Goal: Register for event/course

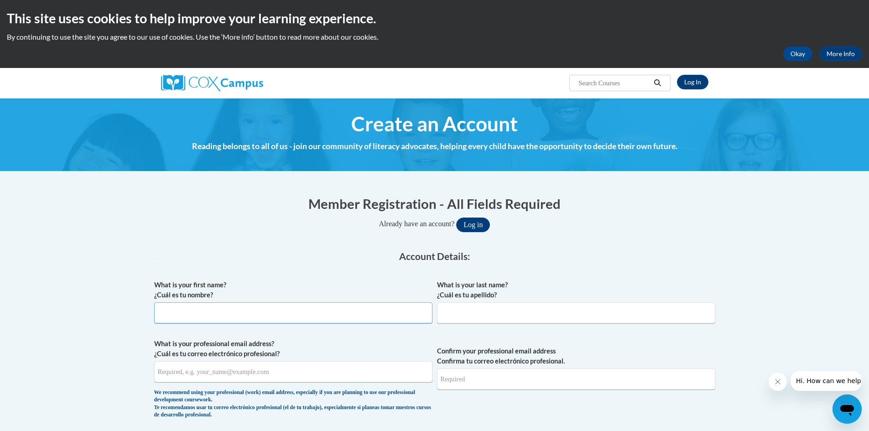
click at [253, 312] on input "What is your first name? ¿Cuál es tu nombre?" at bounding box center [293, 312] width 278 height 21
type input "Amanda"
type input "Geraets"
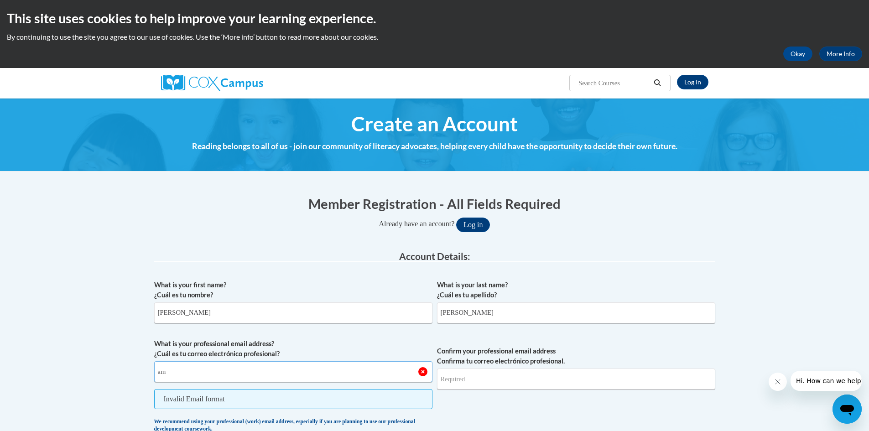
type input "a"
type input "ageraets10@gmail.com"
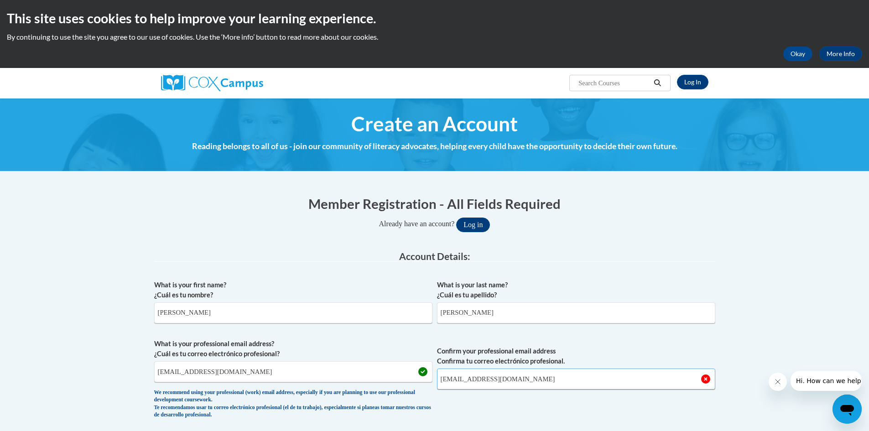
type input "ageraets10@gmail.com"
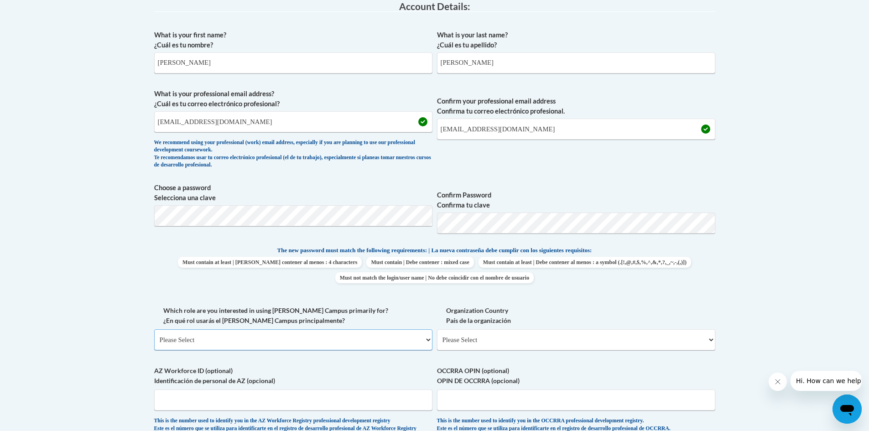
click at [331, 333] on select "Please Select College/University | Colegio/Universidad Community/Nonprofit Part…" at bounding box center [293, 339] width 278 height 21
select select "fbf2d438-af2f-41f8-98f1-81c410e29de3"
click at [154, 329] on select "Please Select College/University | Colegio/Universidad Community/Nonprofit Part…" at bounding box center [293, 339] width 278 height 21
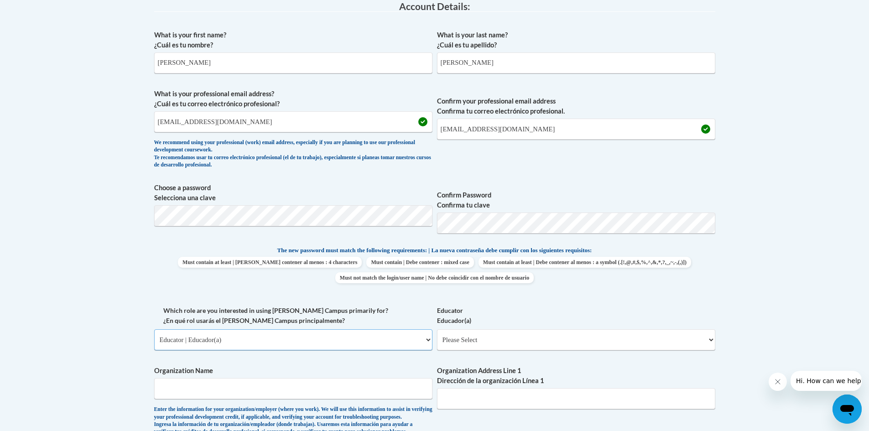
click at [312, 346] on select "Please Select College/University | Colegio/Universidad Community/Nonprofit Part…" at bounding box center [293, 339] width 278 height 21
select select
click at [154, 329] on select "Please Select College/University | Colegio/Universidad Community/Nonprofit Part…" at bounding box center [293, 339] width 278 height 21
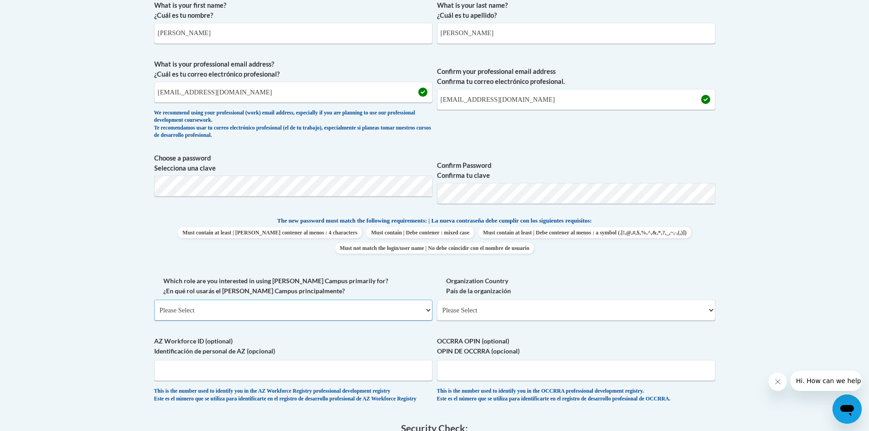
scroll to position [296, 0]
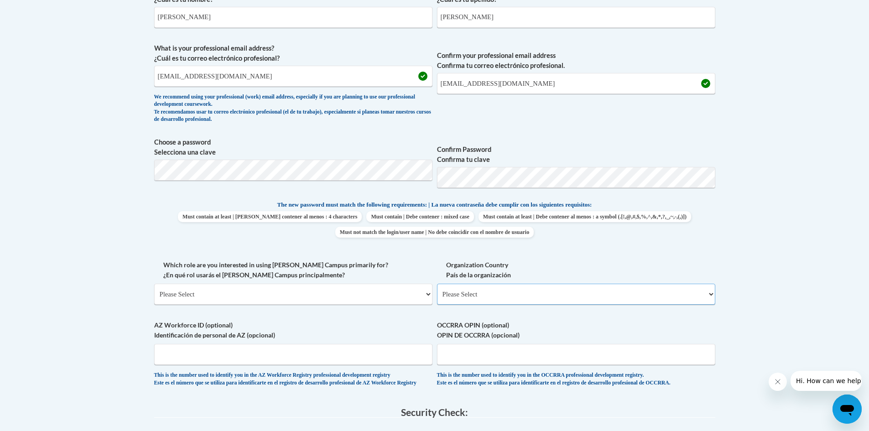
click at [565, 299] on select "Please Select United States | Estados Unidos Outside of the United States | Fue…" at bounding box center [576, 294] width 278 height 21
select select "ad49bcad-a171-4b2e-b99c-48b446064914"
click at [437, 284] on select "Please Select United States | Estados Unidos Outside of the United States | Fue…" at bounding box center [576, 294] width 278 height 21
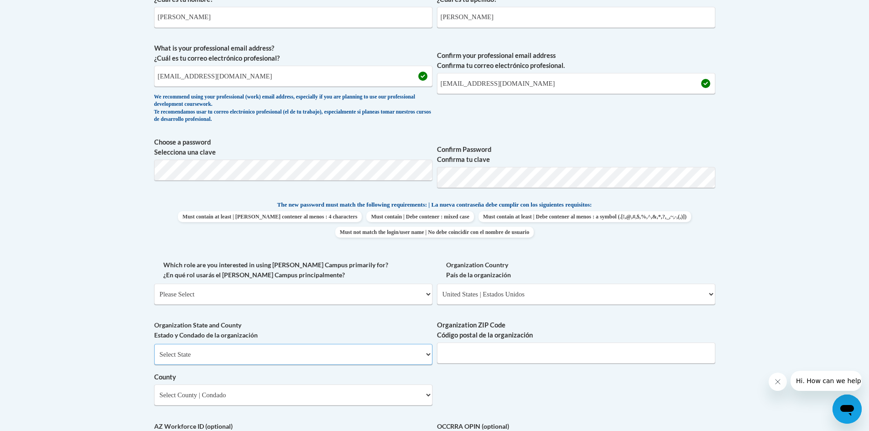
click at [318, 356] on select "Select State Alabama Alaska Arizona Arkansas California Colorado Connecticut De…" at bounding box center [293, 354] width 278 height 21
select select "Iowa"
click at [154, 344] on select "Select State Alabama Alaska Arizona Arkansas California Colorado Connecticut De…" at bounding box center [293, 354] width 278 height 21
click at [486, 352] on input "Organization ZIP Code Código postal de la organización" at bounding box center [576, 353] width 278 height 21
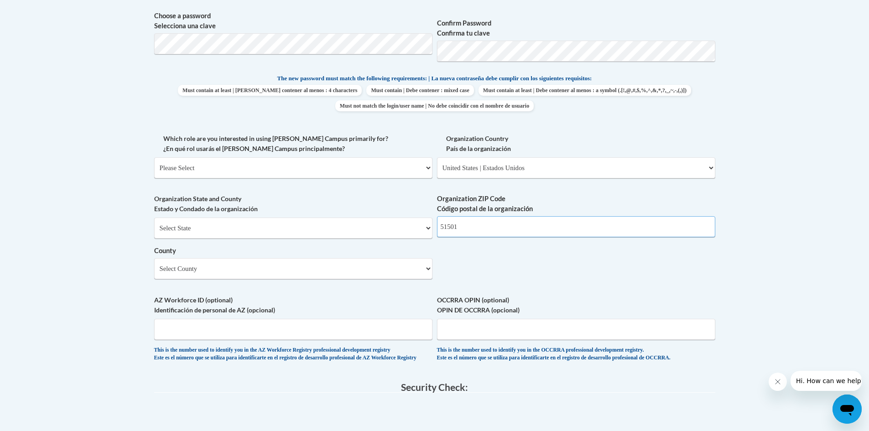
scroll to position [433, 0]
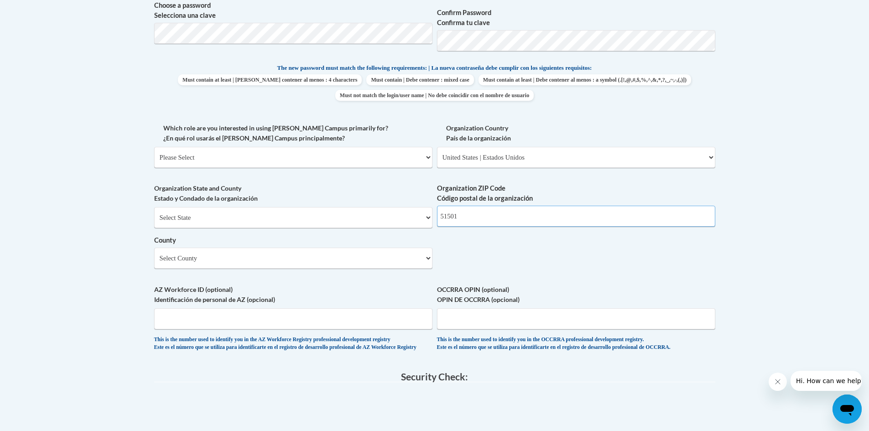
drag, startPoint x: 478, startPoint y: 215, endPoint x: 453, endPoint y: 218, distance: 25.2
click at [453, 218] on input "51501" at bounding box center [576, 216] width 278 height 21
type input "51510"
click at [271, 261] on select "Select County Adair Adams Allamakee Appanoose Audubon Benton Black Hawk Boone B…" at bounding box center [293, 258] width 278 height 21
select select "Pottawattamie"
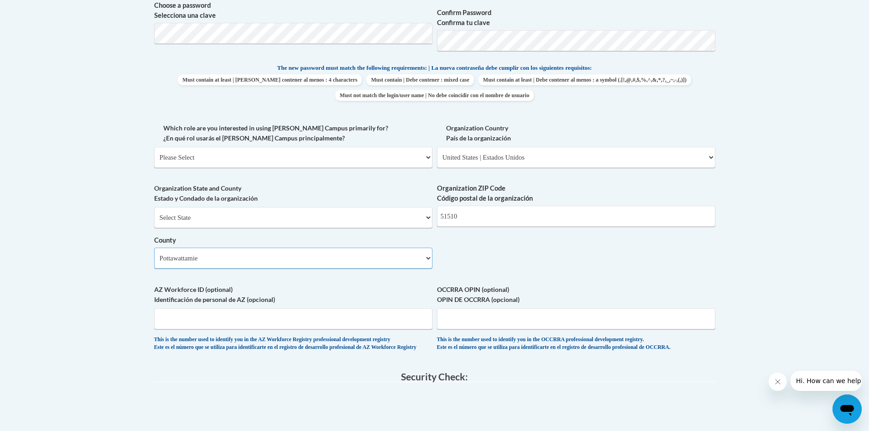
click at [154, 248] on select "Select County Adair Adams Allamakee Appanoose Audubon Benton Black Hawk Boone B…" at bounding box center [293, 258] width 278 height 21
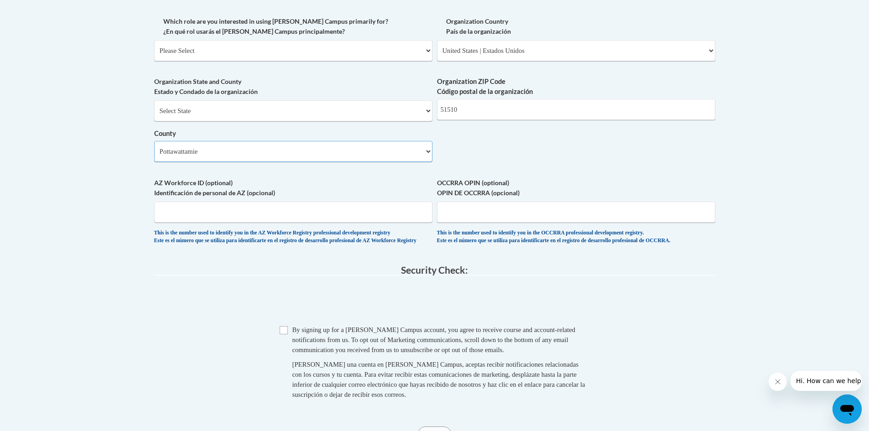
scroll to position [569, 0]
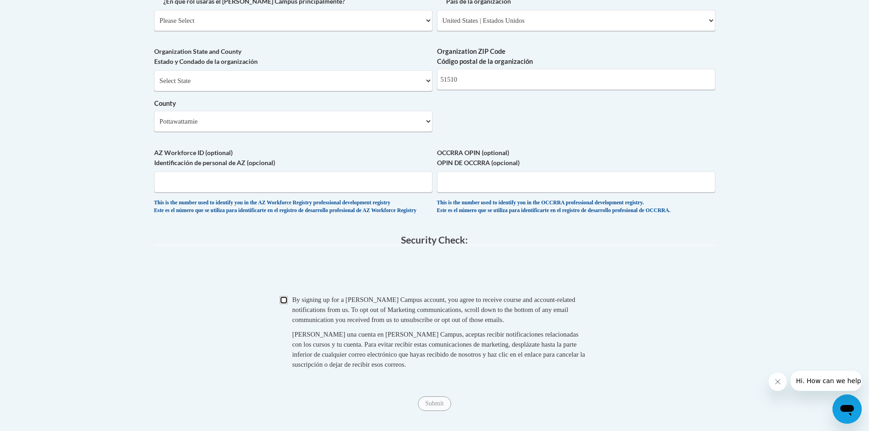
click at [285, 304] on input "Checkbox" at bounding box center [284, 300] width 8 height 8
checkbox input "true"
click at [435, 404] on input "Submit" at bounding box center [434, 403] width 33 height 15
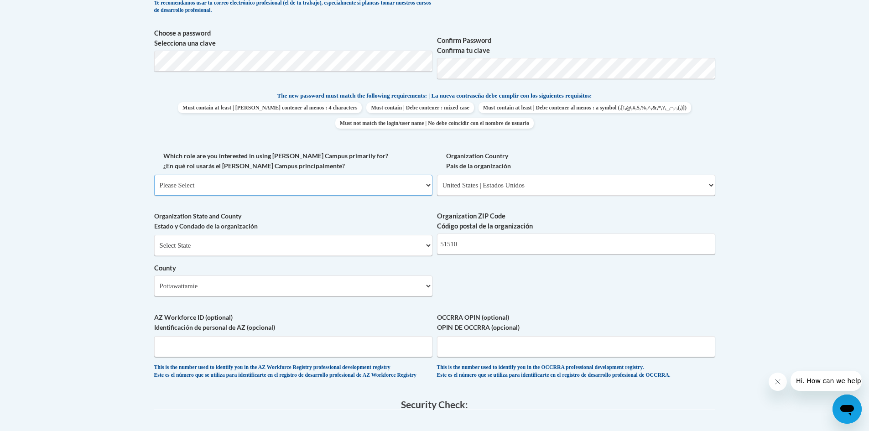
scroll to position [387, 0]
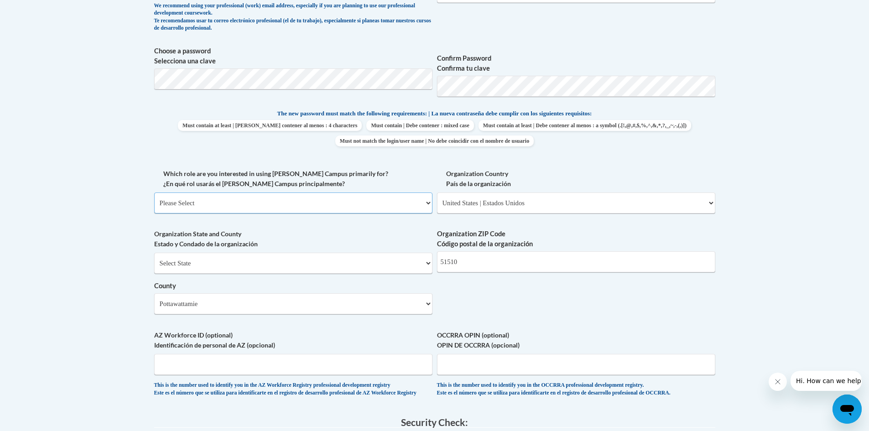
click at [386, 203] on select "Please Select College/University | Colegio/Universidad Community/Nonprofit Part…" at bounding box center [293, 203] width 278 height 21
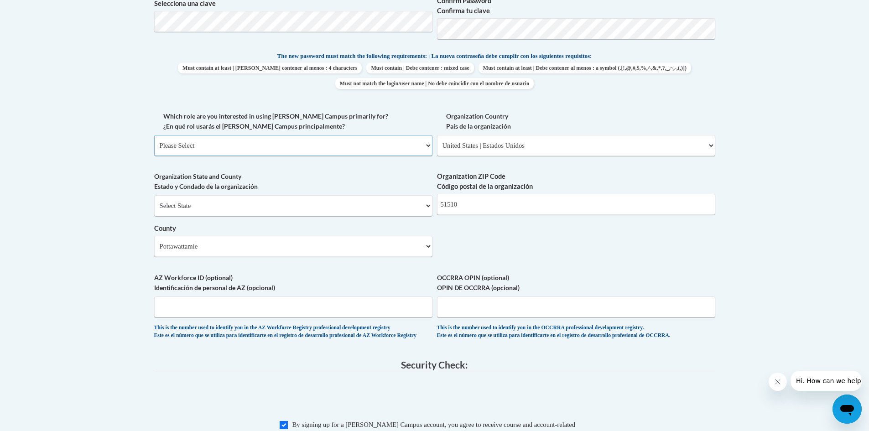
scroll to position [456, 0]
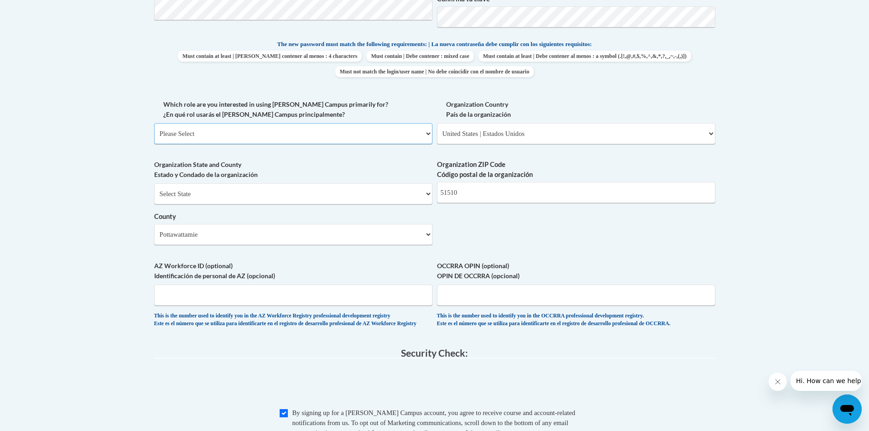
click at [299, 139] on select "Please Select College/University | Colegio/Universidad Community/Nonprofit Part…" at bounding box center [293, 133] width 278 height 21
select select "fbf2d438-af2f-41f8-98f1-81c410e29de3"
click at [154, 123] on select "Please Select College/University | Colegio/Universidad Community/Nonprofit Part…" at bounding box center [293, 133] width 278 height 21
select select "null"
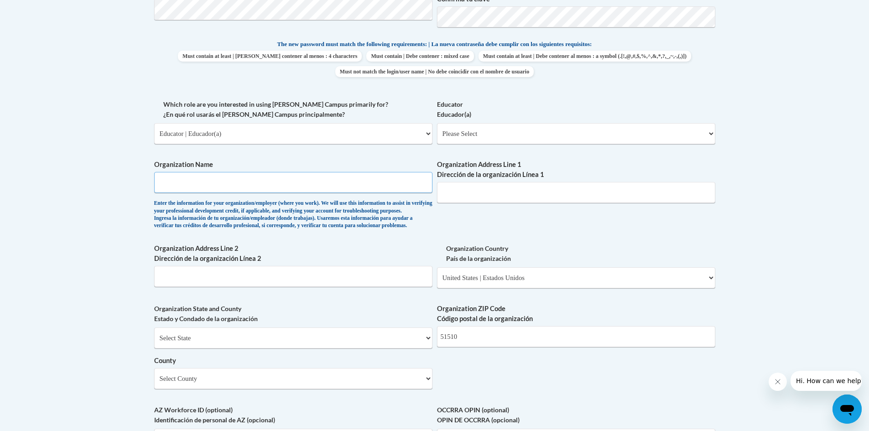
click at [244, 188] on input "Organization Name" at bounding box center [293, 182] width 278 height 21
type input "Shea's Learning Days Child Development Center"
type input "2308 Ave J"
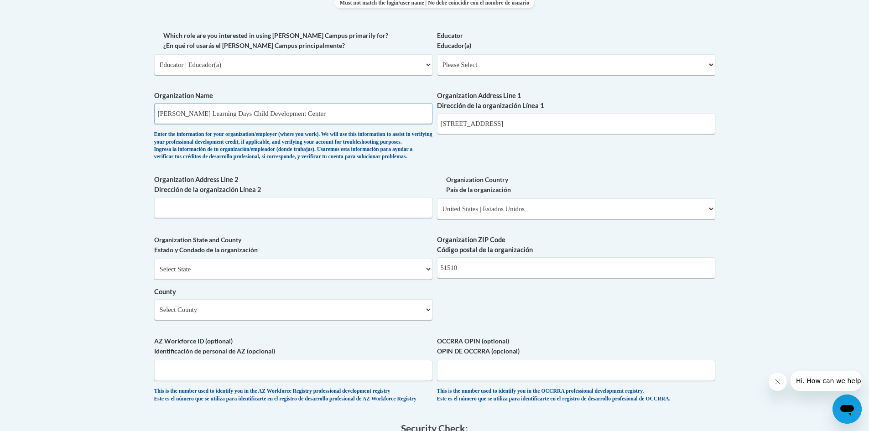
scroll to position [547, 0]
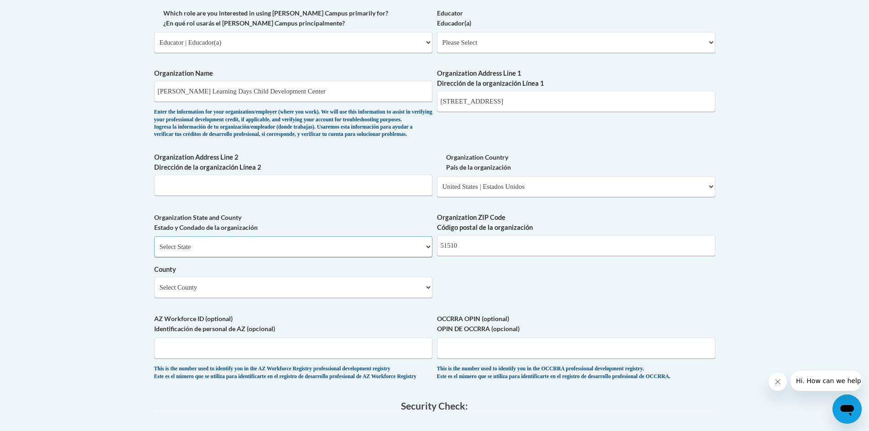
click at [263, 257] on select "Select State Alabama Alaska Arizona Arkansas California Colorado Connecticut De…" at bounding box center [293, 246] width 278 height 21
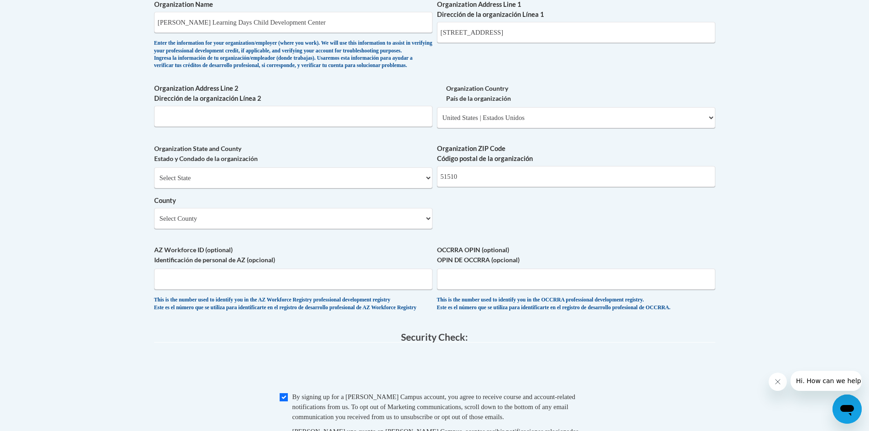
scroll to position [614, 0]
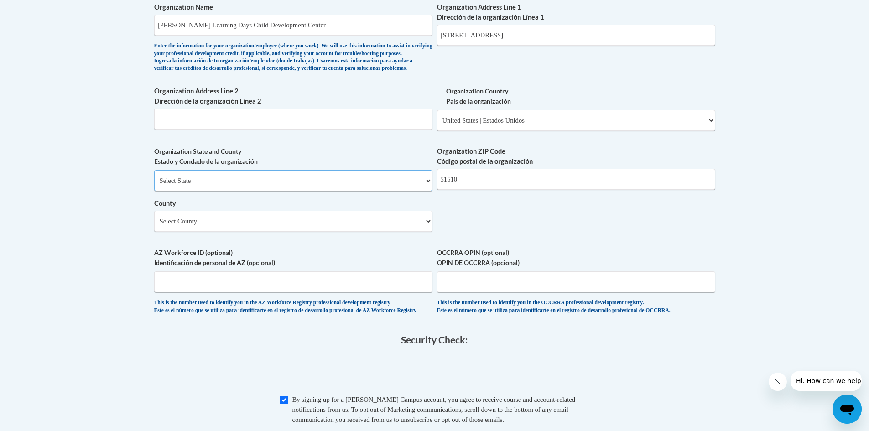
click at [231, 191] on select "Select State Alabama Alaska Arizona Arkansas California Colorado Connecticut De…" at bounding box center [293, 180] width 278 height 21
select select "Iowa"
click at [154, 185] on select "Select State Alabama Alaska Arizona Arkansas California Colorado Connecticut De…" at bounding box center [293, 180] width 278 height 21
drag, startPoint x: 471, startPoint y: 195, endPoint x: 439, endPoint y: 201, distance: 32.4
click at [439, 190] on input "51510" at bounding box center [576, 179] width 278 height 21
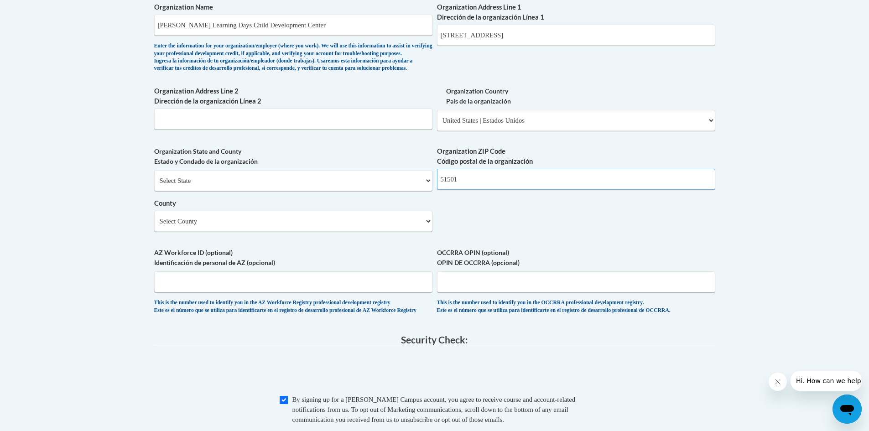
type input "51501"
click at [346, 228] on select "Select County Adair Adams Allamakee Appanoose Audubon Benton Black Hawk Boone B…" at bounding box center [293, 221] width 278 height 21
select select "Pottawattamie"
click at [154, 226] on select "Select County Adair Adams Allamakee Appanoose Audubon Benton Black Hawk Boone B…" at bounding box center [293, 221] width 278 height 21
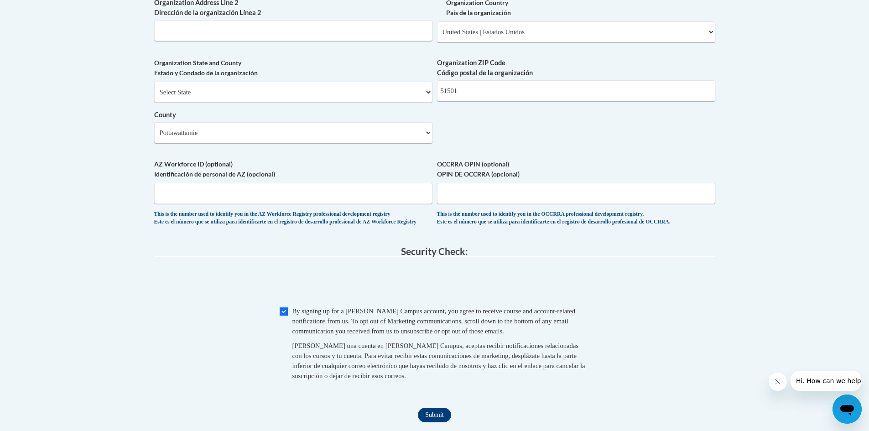
scroll to position [796, 0]
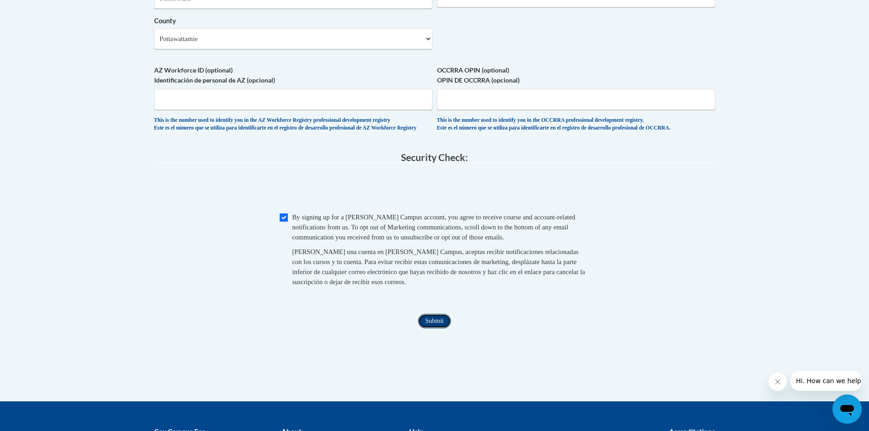
click at [432, 328] on input "Submit" at bounding box center [434, 321] width 33 height 15
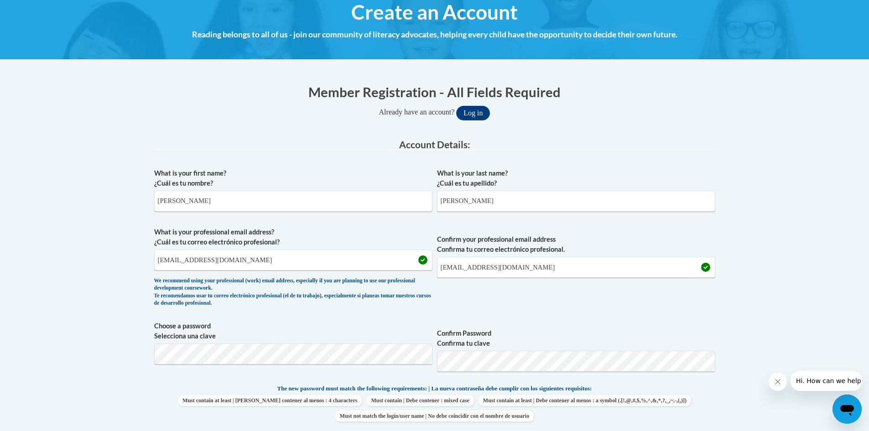
scroll to position [170, 0]
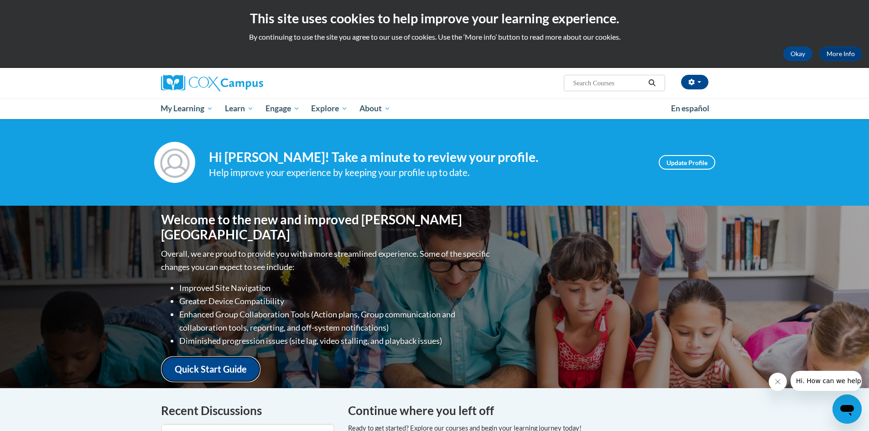
click at [218, 356] on link "Quick Start Guide" at bounding box center [210, 369] width 99 height 26
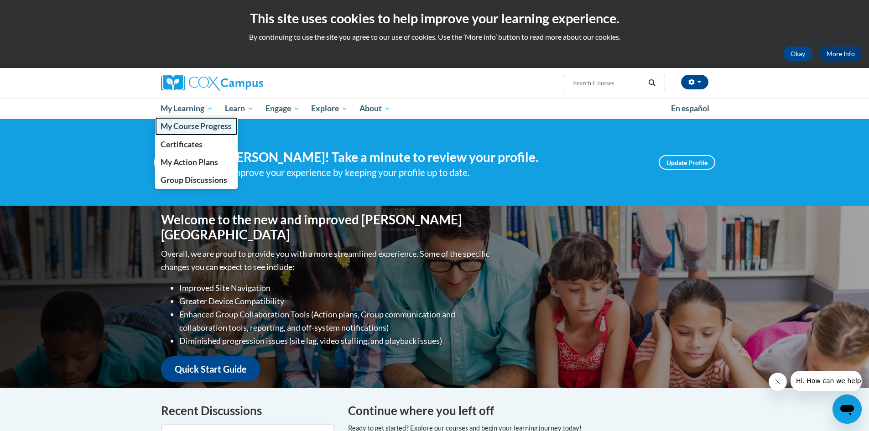
click at [209, 125] on span "My Course Progress" at bounding box center [196, 126] width 71 height 10
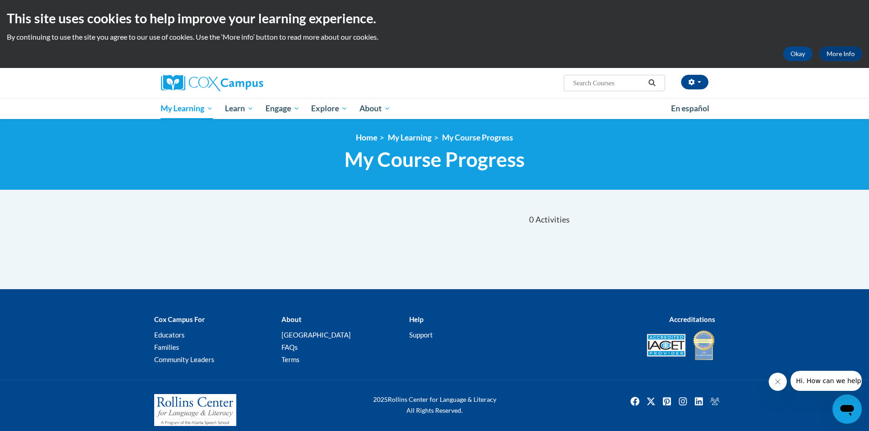
click at [620, 82] on input "Search..." at bounding box center [608, 83] width 73 height 11
click at [626, 86] on input "Search..." at bounding box center [608, 83] width 73 height 11
type input "Implicit Bais"
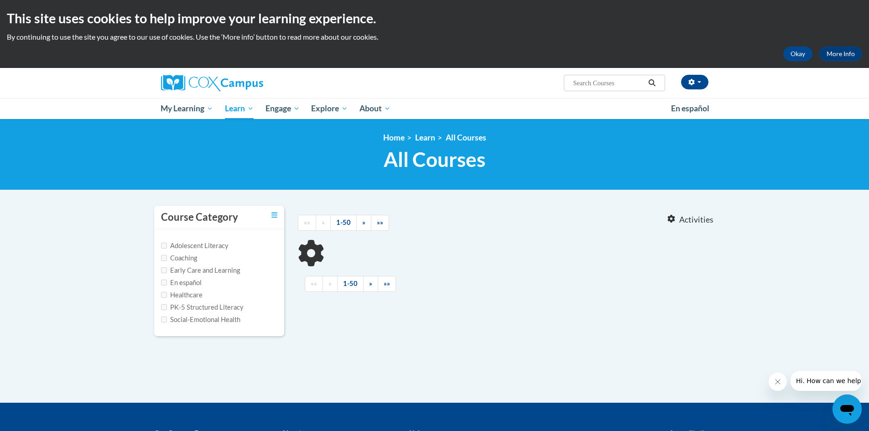
type input "Implicit Bais"
click at [227, 271] on label "Early Care and Learning" at bounding box center [200, 271] width 79 height 10
click at [167, 271] on input "Early Care and Learning" at bounding box center [164, 270] width 6 height 6
checkbox input "true"
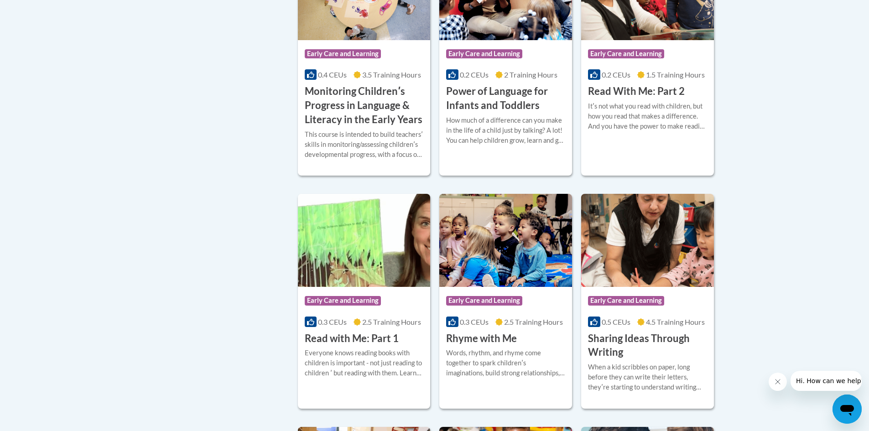
scroll to position [776, 0]
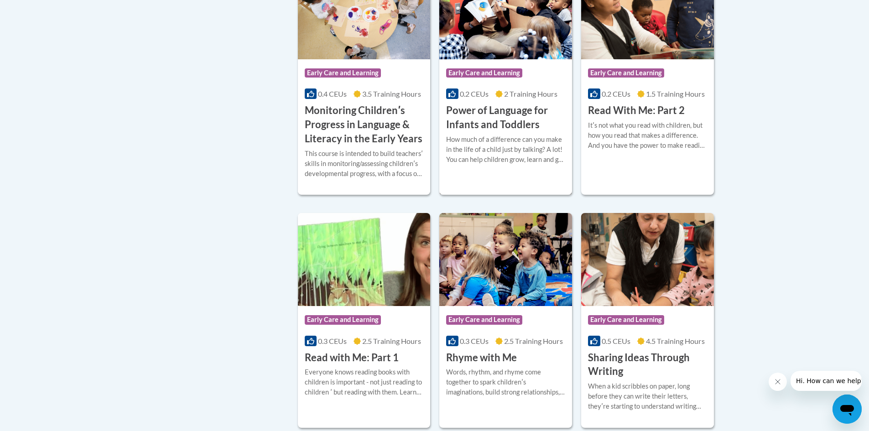
click at [500, 132] on h3 "Power of Language for Infants and Toddlers" at bounding box center [505, 118] width 119 height 28
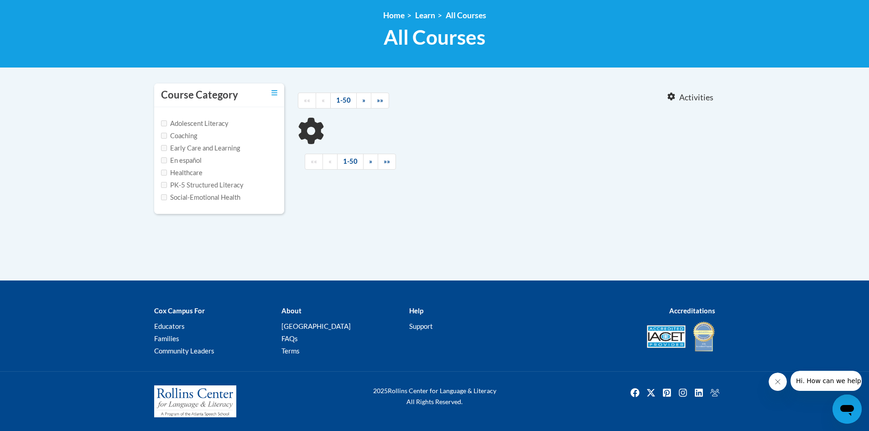
type input "Implicit Bais"
click at [229, 149] on label "Early Care and Learning" at bounding box center [200, 148] width 79 height 10
click at [167, 149] on input "Early Care and Learning" at bounding box center [164, 148] width 6 height 6
checkbox input "true"
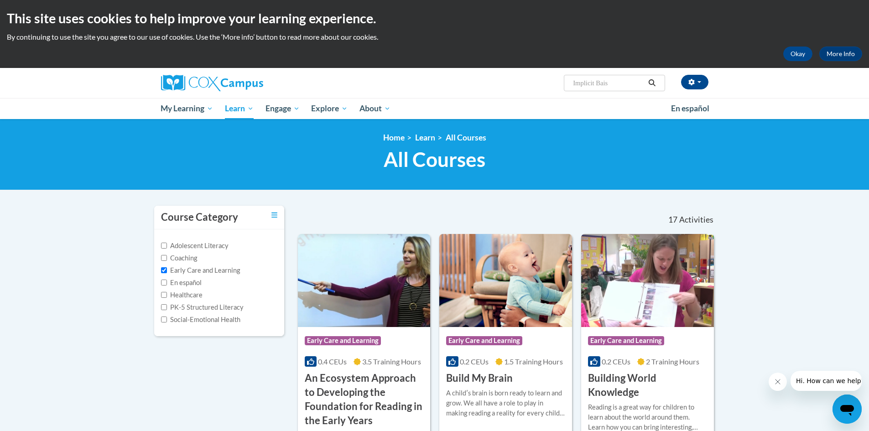
click at [651, 78] on button "Search" at bounding box center [652, 83] width 14 height 11
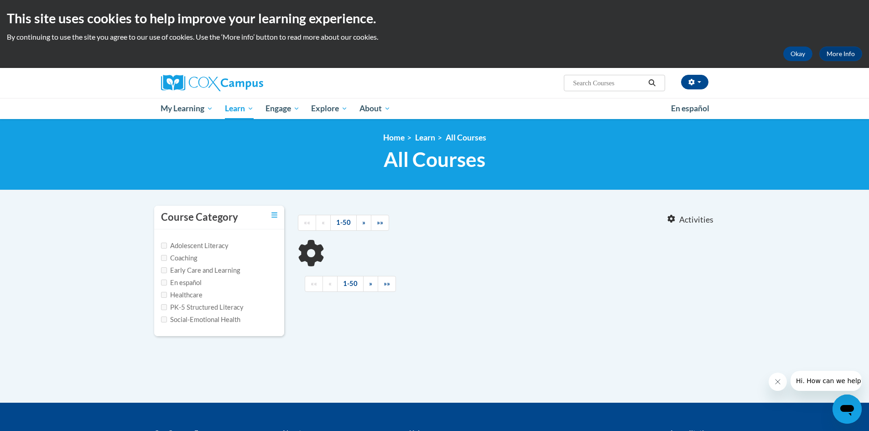
type input "Implicit Bais"
click at [214, 270] on label "Early Care and Learning" at bounding box center [200, 271] width 79 height 10
click at [167, 270] on input "Early Care and Learning" at bounding box center [164, 270] width 6 height 6
checkbox input "true"
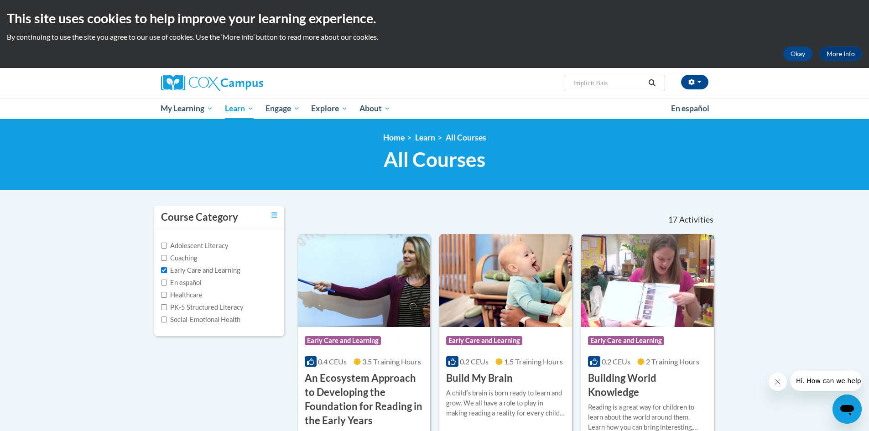
drag, startPoint x: 619, startPoint y: 82, endPoint x: 548, endPoint y: 79, distance: 70.3
click at [548, 79] on div "Amanda Geraets (Central Daylight Time GMT-0500 ) My Profile Inbox My Transcript…" at bounding box center [528, 79] width 374 height 23
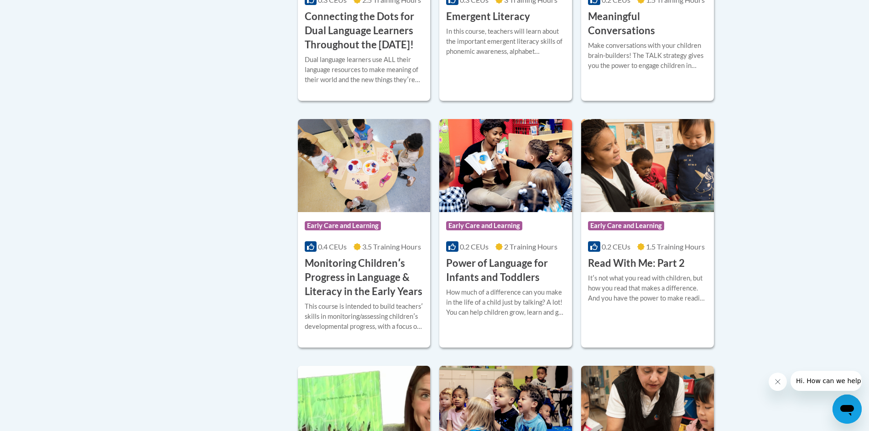
scroll to position [639, 0]
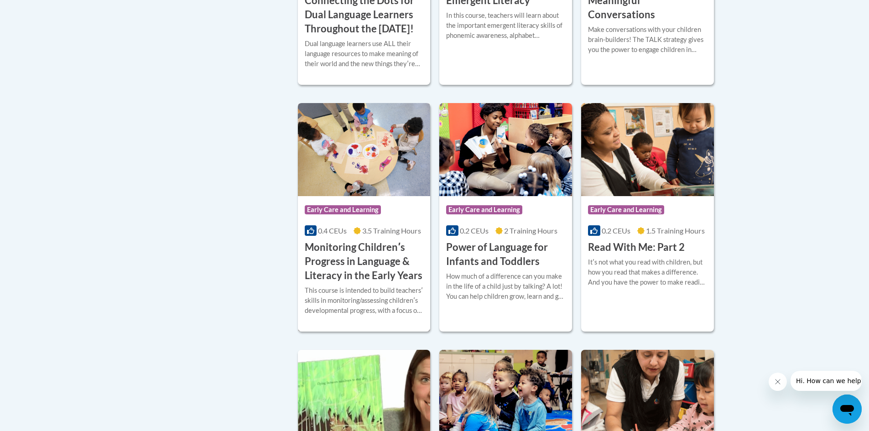
click at [366, 256] on h3 "Monitoring Childrenʹs Progress in Language & Literacy in the Early Years" at bounding box center [364, 261] width 119 height 42
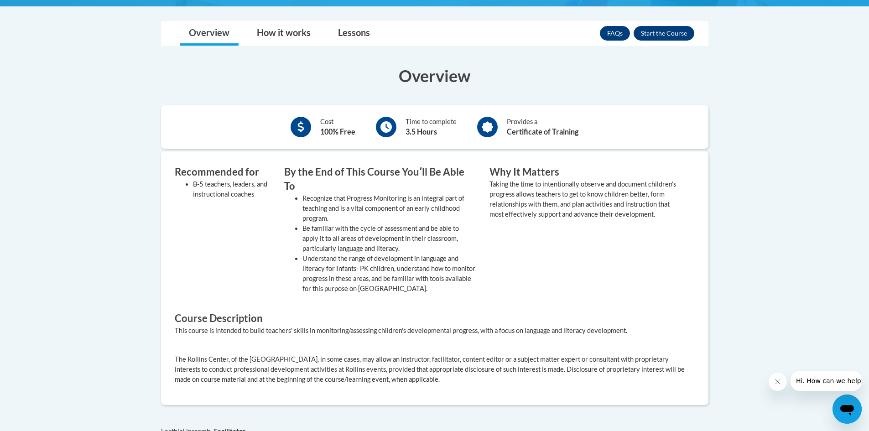
scroll to position [273, 0]
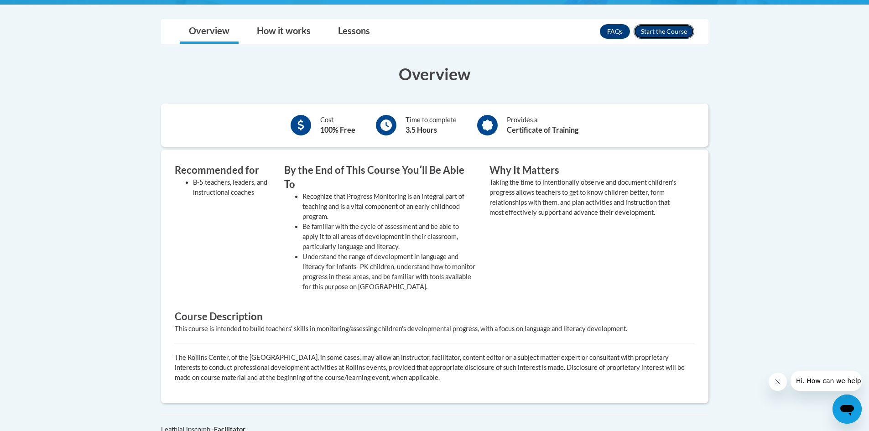
click at [668, 35] on button "Enroll" at bounding box center [664, 31] width 61 height 15
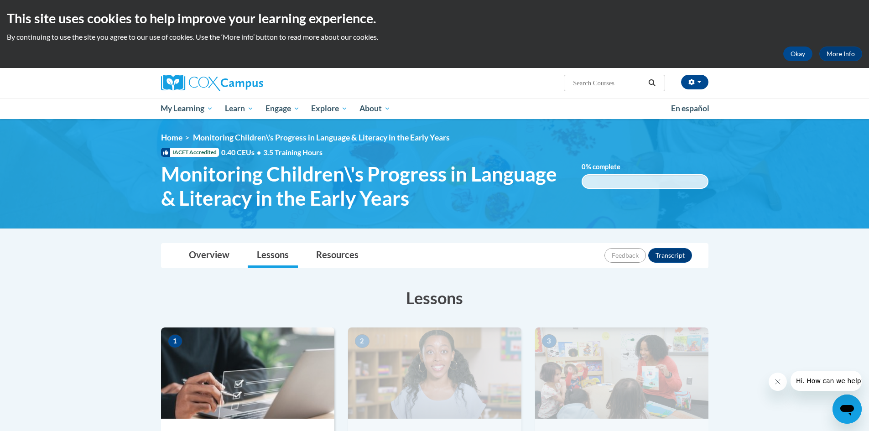
click at [406, 200] on span "Monitoring Children\'s Progress in Language & Literacy in the Early Years" at bounding box center [364, 186] width 407 height 48
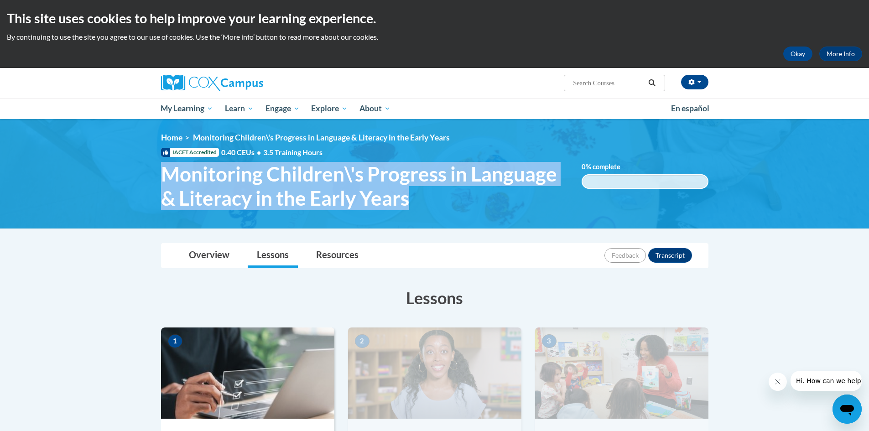
drag, startPoint x: 406, startPoint y: 200, endPoint x: 166, endPoint y: 174, distance: 242.2
click at [165, 176] on span "Monitoring Children\'s Progress in Language & Literacy in the Early Years" at bounding box center [364, 186] width 407 height 48
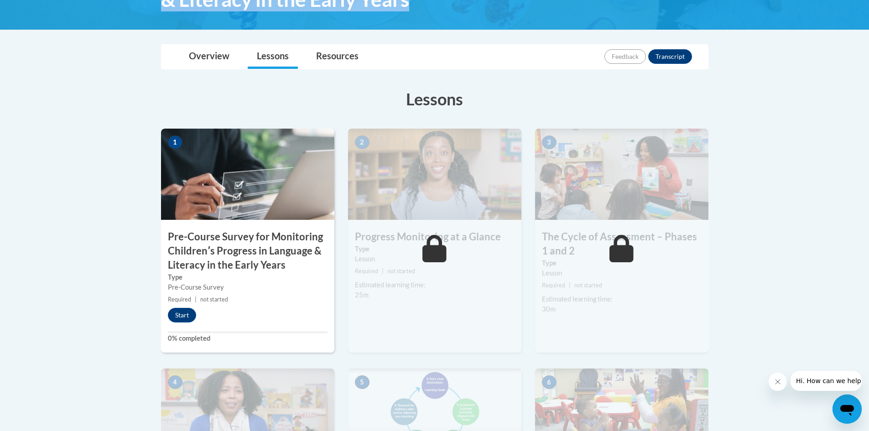
scroll to position [91, 0]
